Goal: Use online tool/utility: Utilize a website feature to perform a specific function

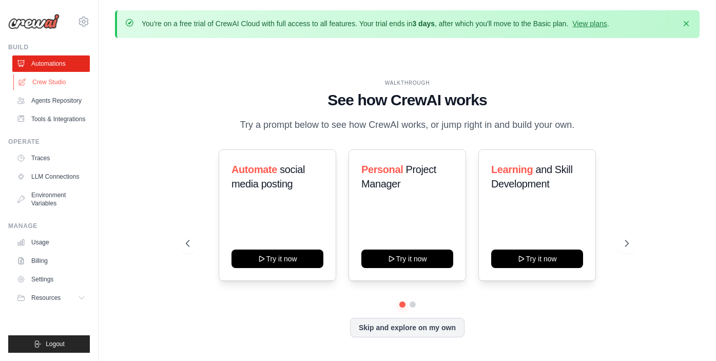
click at [42, 83] on link "Crew Studio" at bounding box center [51, 82] width 77 height 16
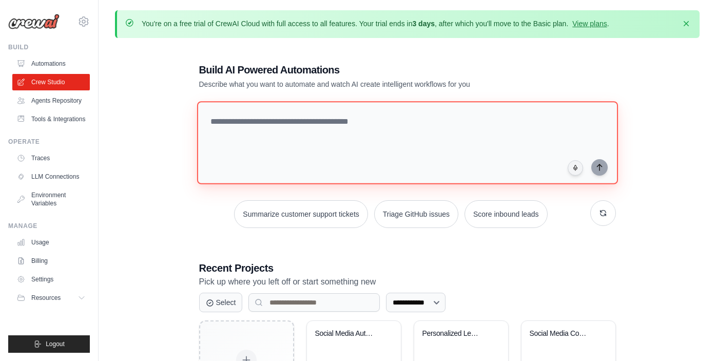
click at [277, 121] on textarea at bounding box center [406, 142] width 421 height 83
paste textarea "**********"
type textarea "**********"
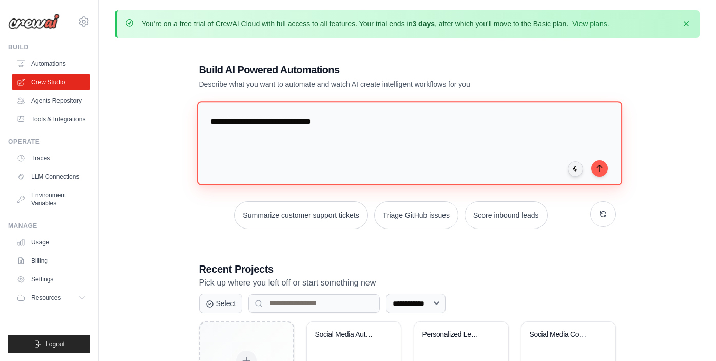
drag, startPoint x: 330, startPoint y: 126, endPoint x: 205, endPoint y: 126, distance: 125.2
click at [205, 126] on textarea "**********" at bounding box center [408, 143] width 425 height 84
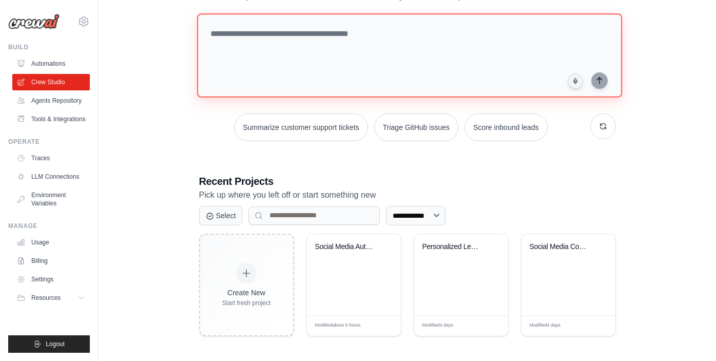
scroll to position [88, 0]
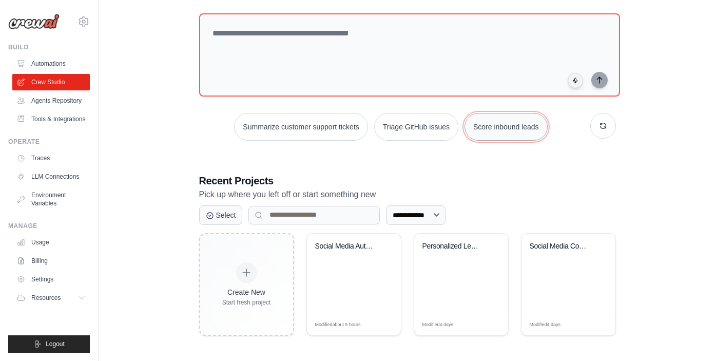
click at [504, 122] on button "Score inbound leads" at bounding box center [505, 127] width 83 height 28
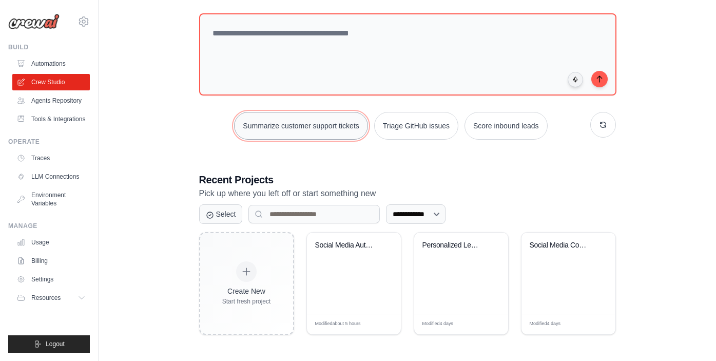
click at [327, 130] on button "Summarize customer support tickets" at bounding box center [300, 126] width 133 height 28
click at [405, 125] on button "Triage GitHub issues" at bounding box center [416, 126] width 84 height 28
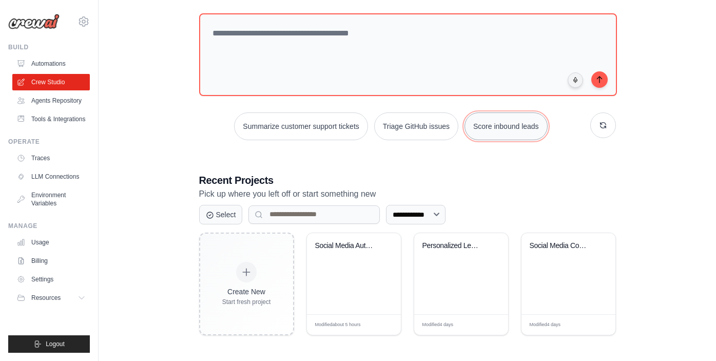
click at [487, 129] on button "Score inbound leads" at bounding box center [505, 126] width 83 height 28
click at [294, 211] on input at bounding box center [313, 214] width 131 height 18
click at [461, 244] on div "Personalized Learning Management Sy..." at bounding box center [453, 245] width 62 height 9
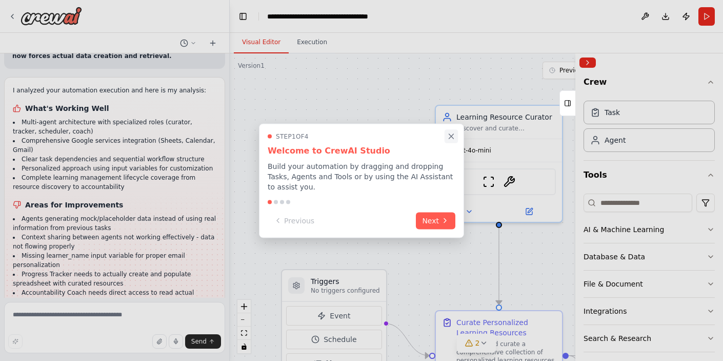
scroll to position [2189, 0]
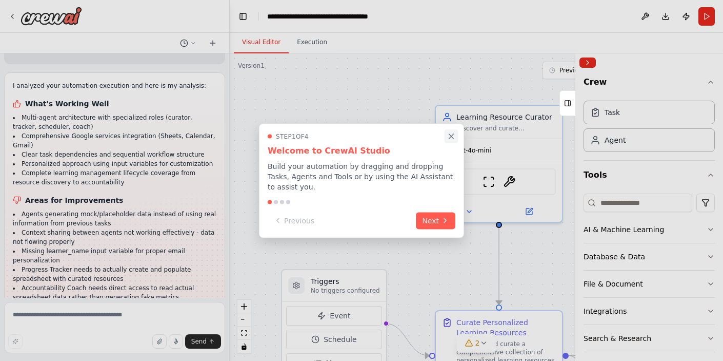
click at [451, 135] on icon "Close walkthrough" at bounding box center [451, 136] width 5 height 5
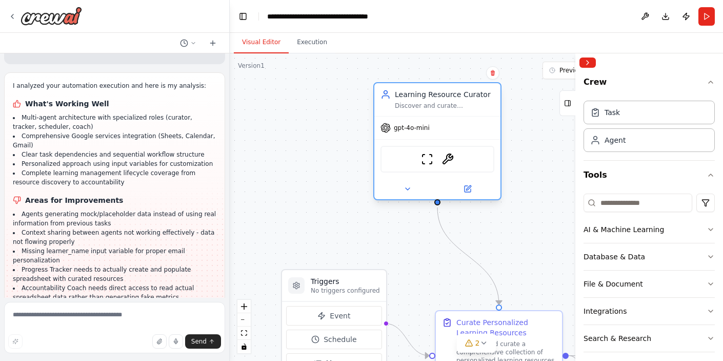
drag, startPoint x: 510, startPoint y: 143, endPoint x: 446, endPoint y: 125, distance: 67.1
click at [446, 125] on div "gpt-4o-mini" at bounding box center [437, 127] width 126 height 23
click at [200, 344] on span "Send" at bounding box center [198, 341] width 15 height 8
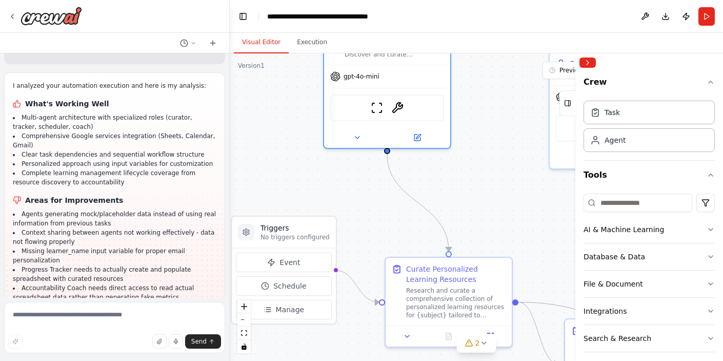
drag, startPoint x: 496, startPoint y: 211, endPoint x: 447, endPoint y: 158, distance: 71.9
click at [447, 158] on div ".deletable-edge-delete-btn { width: 20px; height: 20px; border: 0px solid #ffff…" at bounding box center [476, 206] width 493 height 307
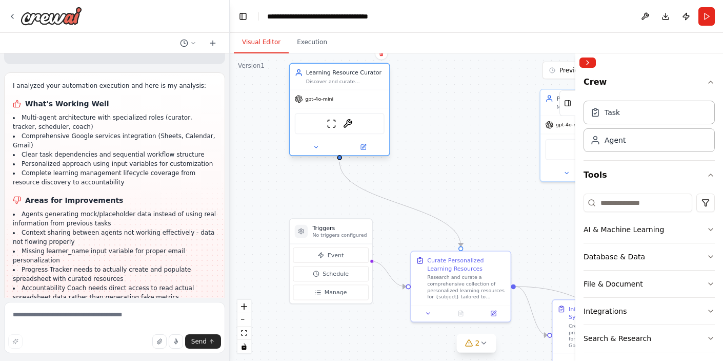
drag, startPoint x: 444, startPoint y: 146, endPoint x: 374, endPoint y: 140, distance: 70.0
click at [374, 140] on div "gpt-4o-mini ScrapeWebsiteTool ArxivPaperTool" at bounding box center [340, 123] width 100 height 66
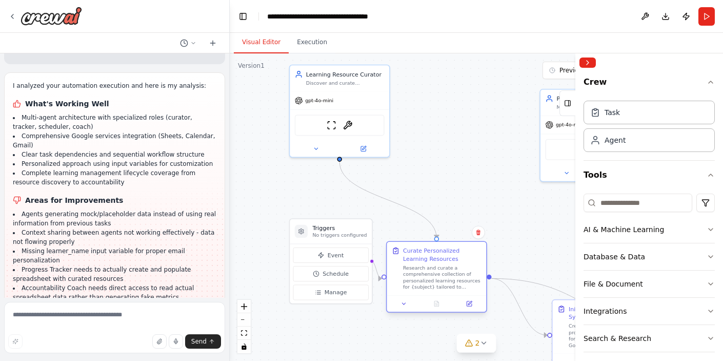
drag, startPoint x: 494, startPoint y: 292, endPoint x: 476, endPoint y: 284, distance: 20.2
click at [476, 284] on div "Research and curate a comprehensive collection of personalized learning resourc…" at bounding box center [442, 277] width 78 height 26
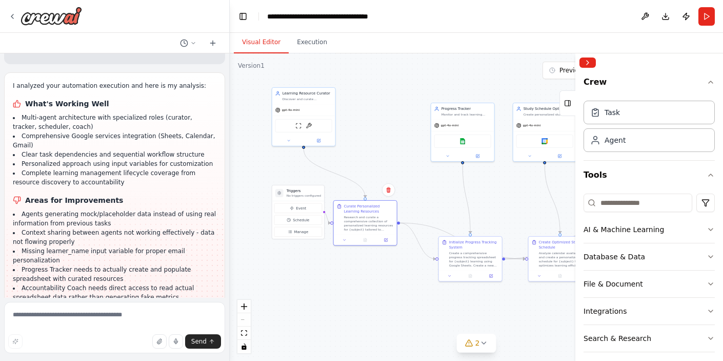
drag, startPoint x: 510, startPoint y: 213, endPoint x: 403, endPoint y: 160, distance: 120.2
click at [403, 160] on div ".deletable-edge-delete-btn { width: 20px; height: 20px; border: 0px solid #ffff…" at bounding box center [476, 206] width 493 height 307
